Goal: Task Accomplishment & Management: Use online tool/utility

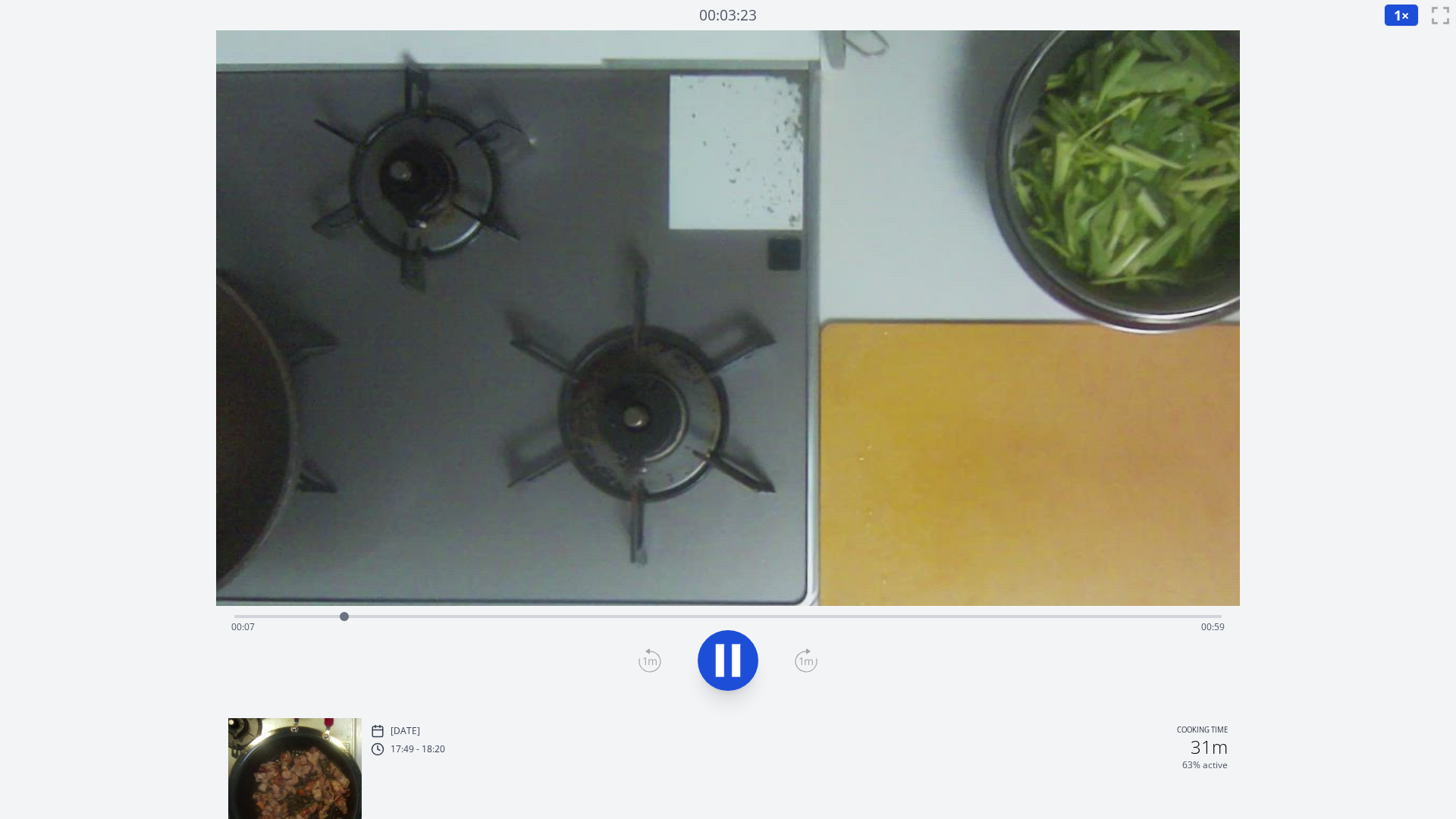
click at [581, 651] on div at bounding box center [728, 660] width 1006 height 73
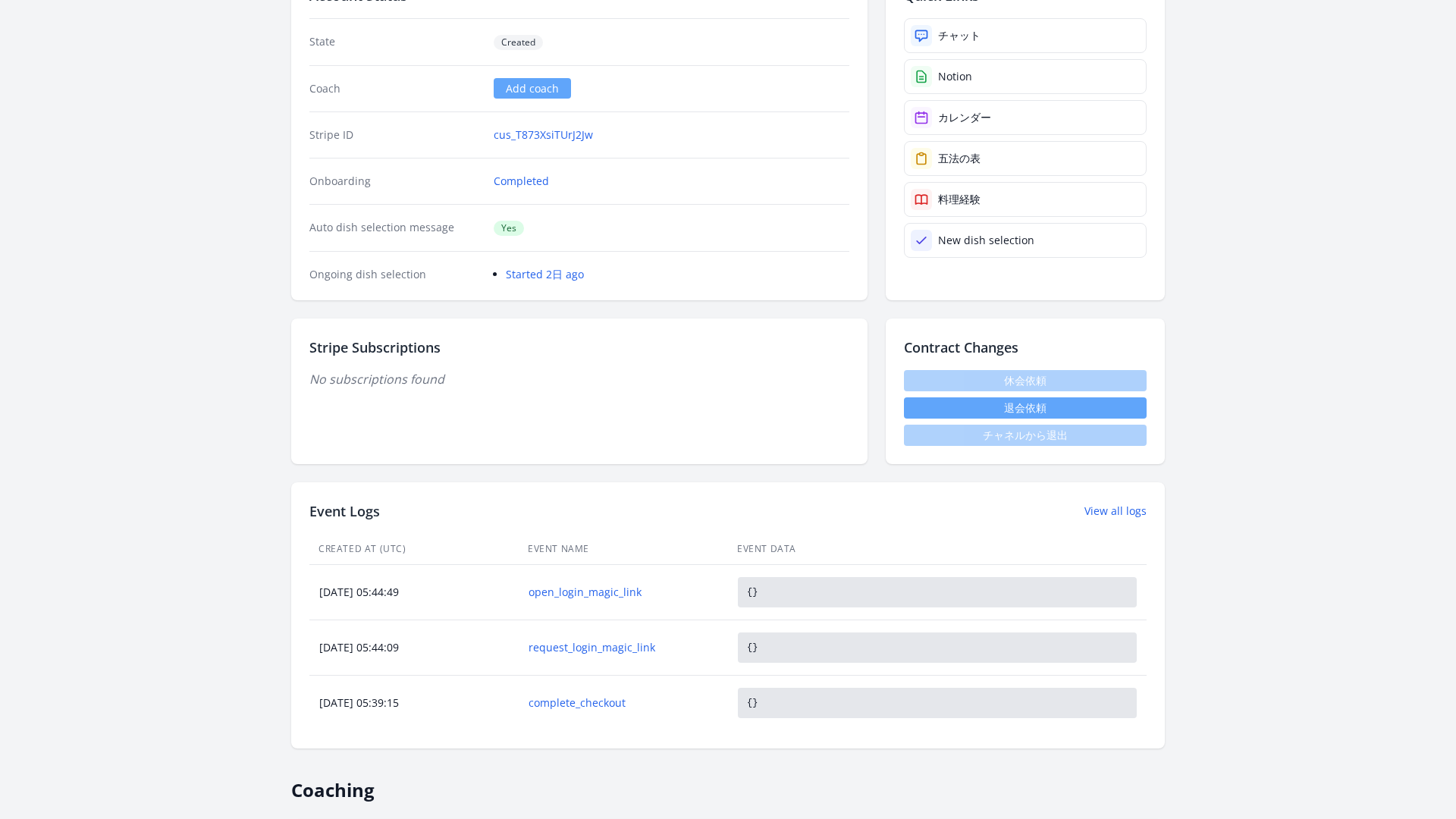
scroll to position [550, 0]
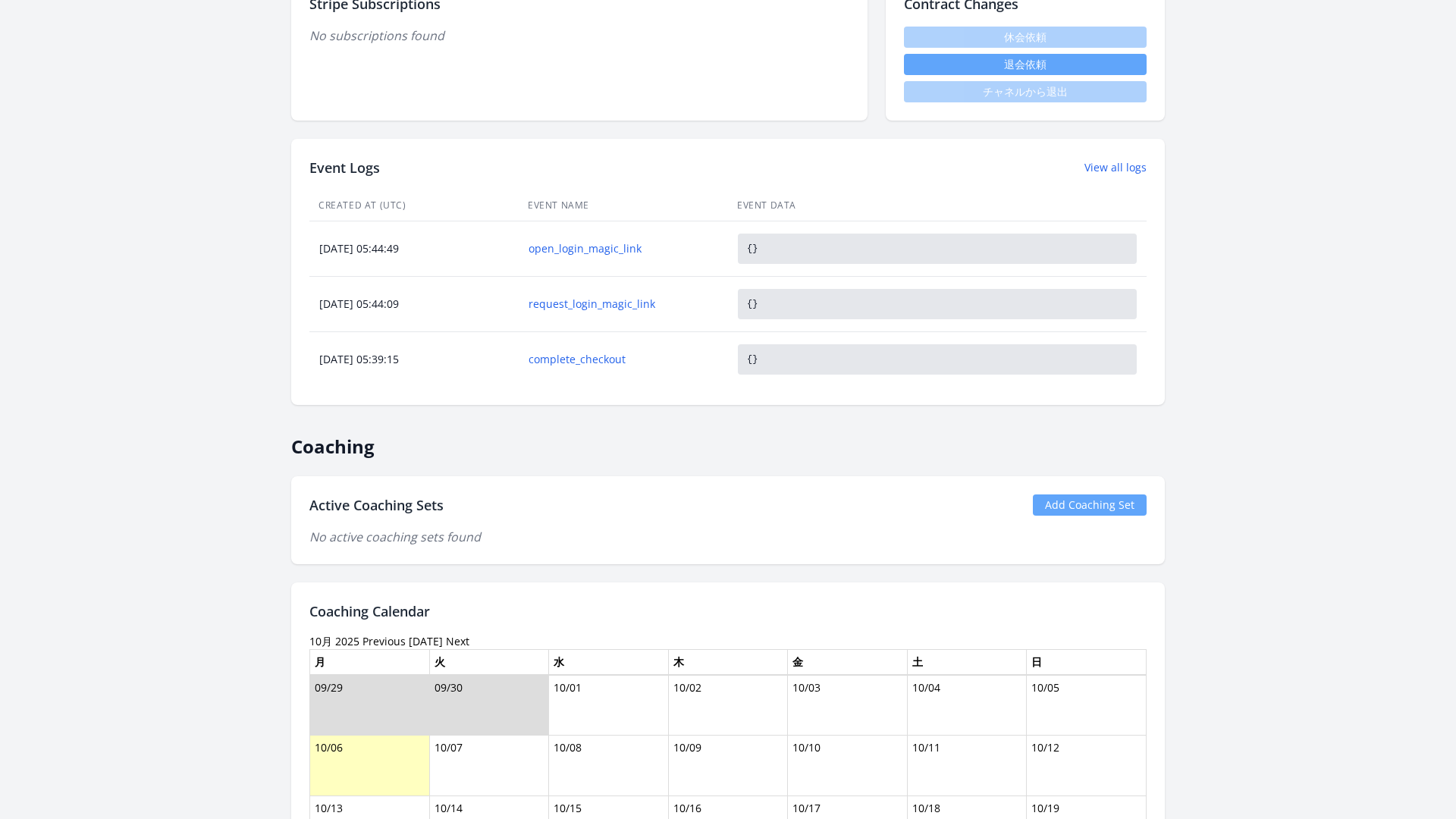
click at [1033, 494] on link "Add Coaching Set" at bounding box center [1090, 504] width 114 height 21
